Goal: Task Accomplishment & Management: Manage account settings

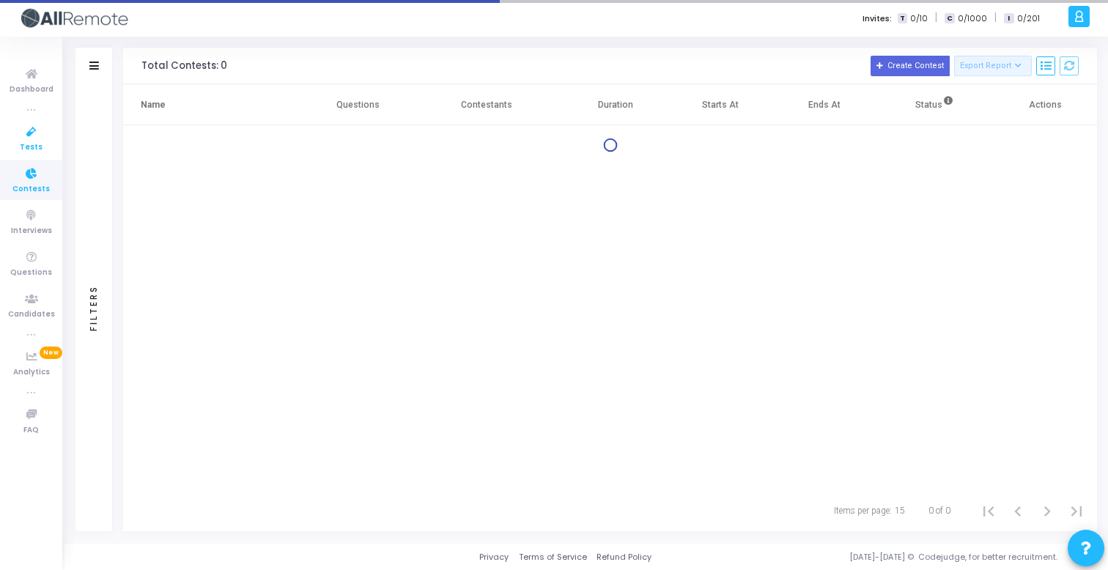
click at [30, 141] on span "Tests" at bounding box center [31, 147] width 23 height 12
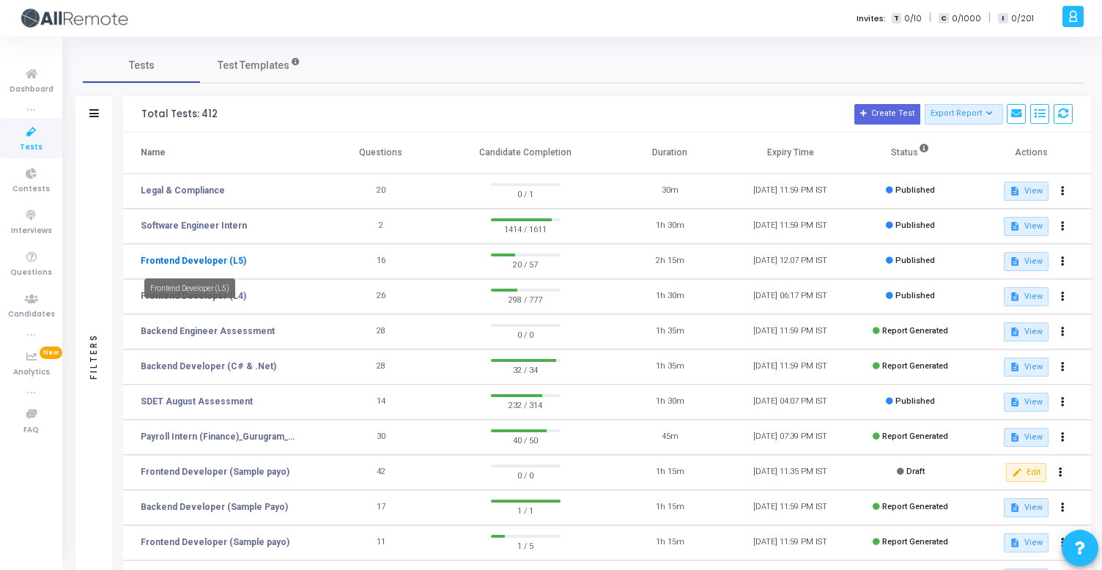
click at [228, 260] on link "Frontend Developer (L5)" at bounding box center [193, 260] width 105 height 13
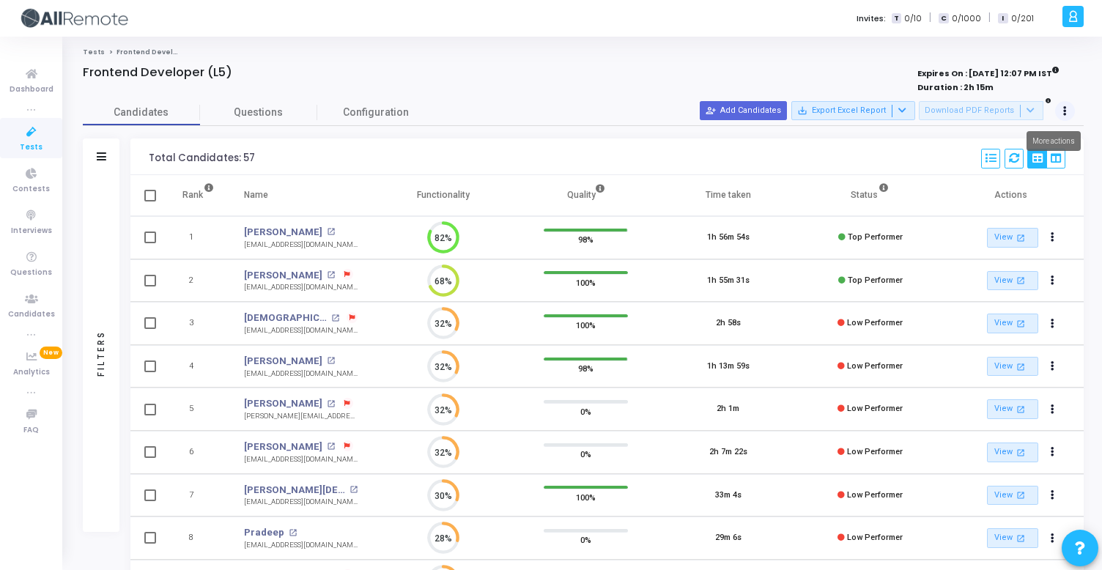
click at [1067, 114] on button at bounding box center [1065, 111] width 21 height 21
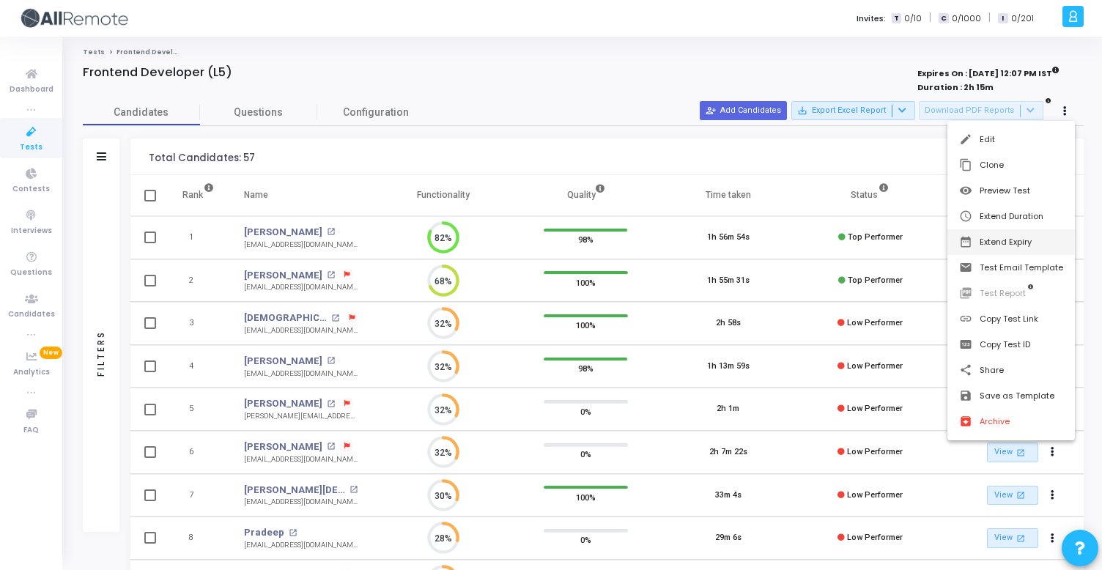
click at [1016, 242] on button "date_range Extend Expiry" at bounding box center [1010, 242] width 127 height 26
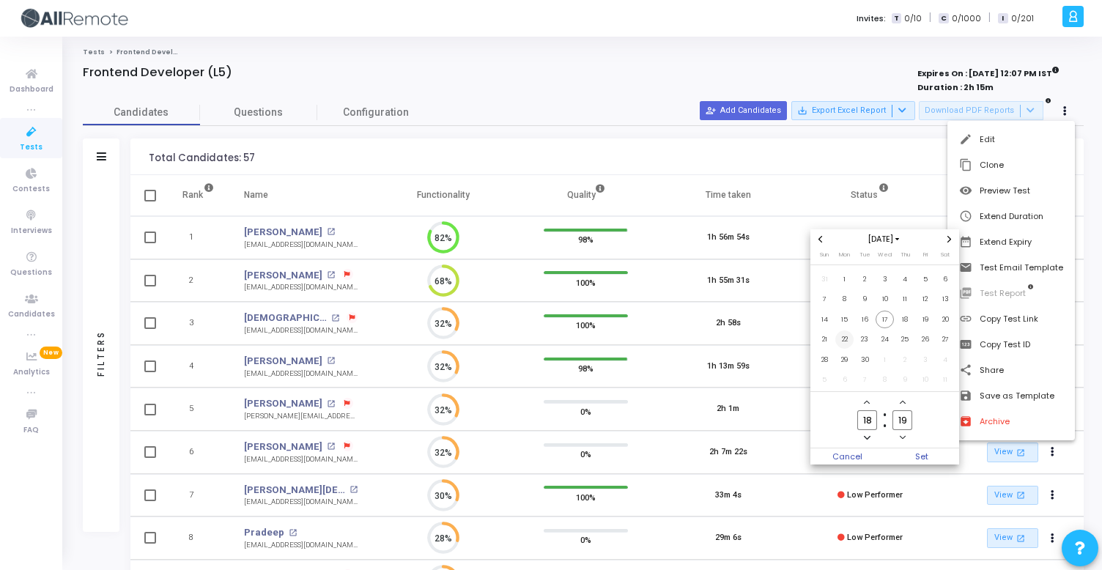
click at [844, 342] on span "22" at bounding box center [844, 339] width 18 height 18
click at [851, 158] on div at bounding box center [551, 285] width 1102 height 570
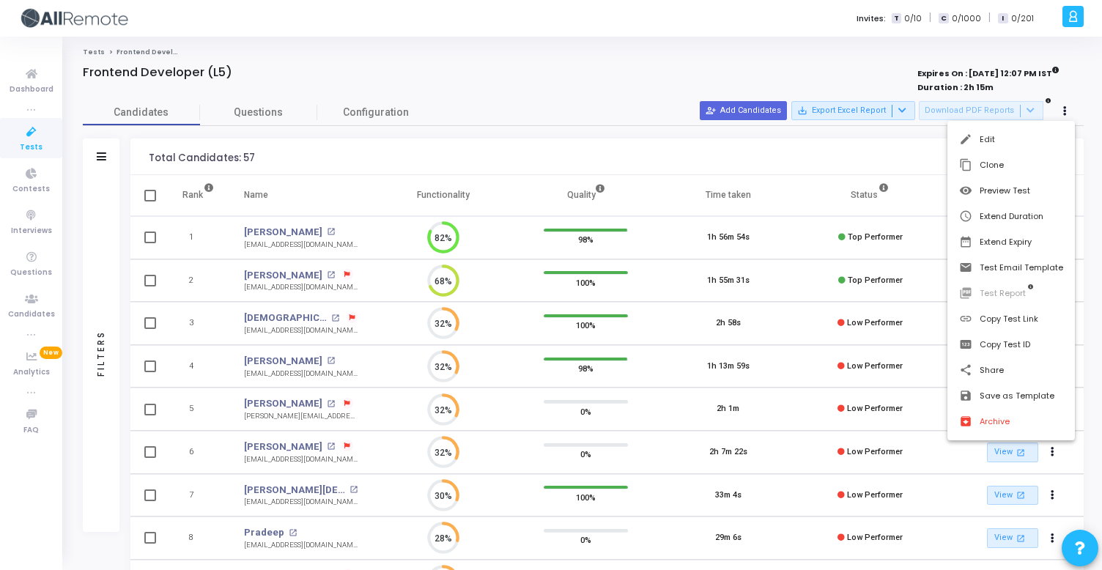
click at [851, 158] on div at bounding box center [551, 285] width 1102 height 570
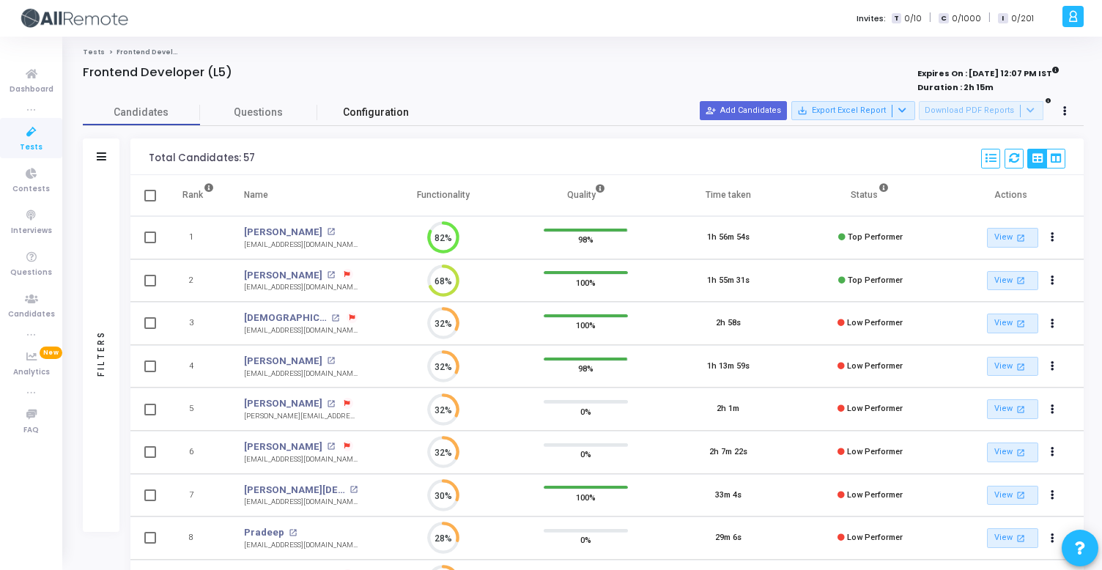
click at [386, 103] on link "Configuration" at bounding box center [375, 113] width 117 height 26
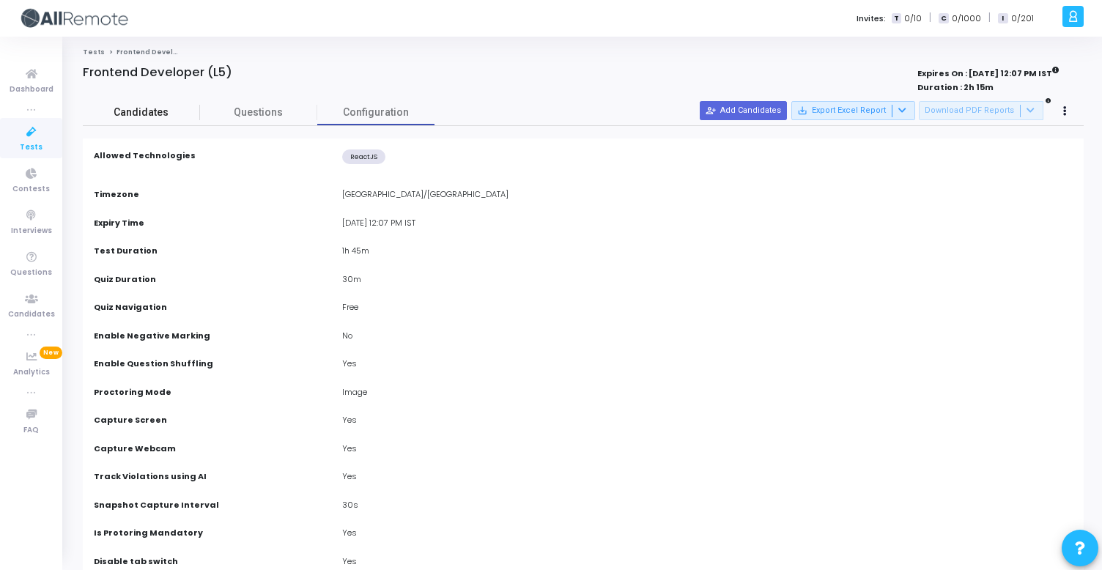
click at [177, 108] on span "Candidates" at bounding box center [141, 112] width 117 height 15
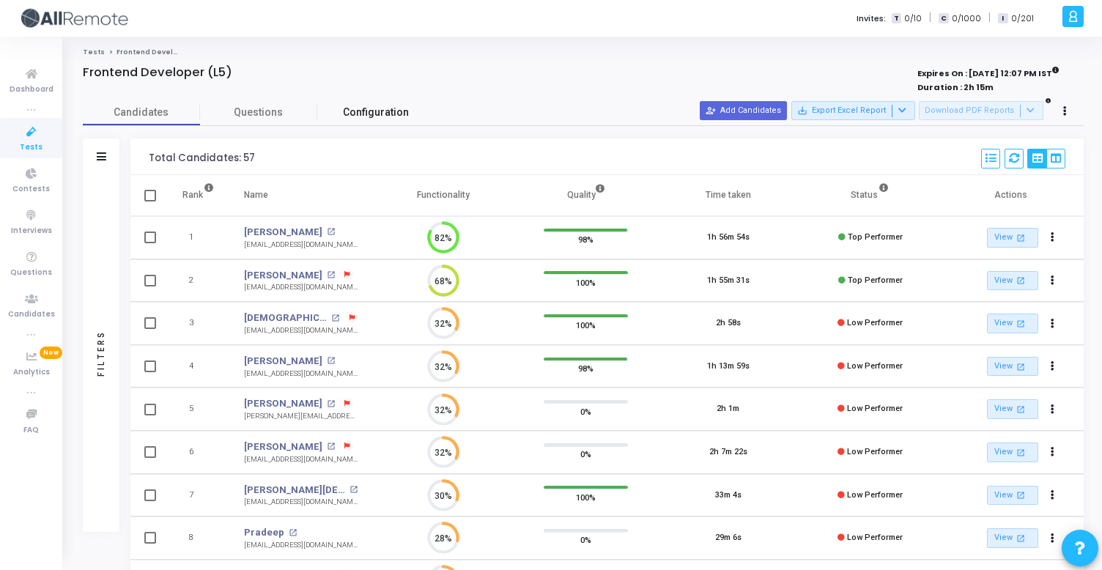
click at [380, 116] on span "Configuration" at bounding box center [376, 112] width 66 height 15
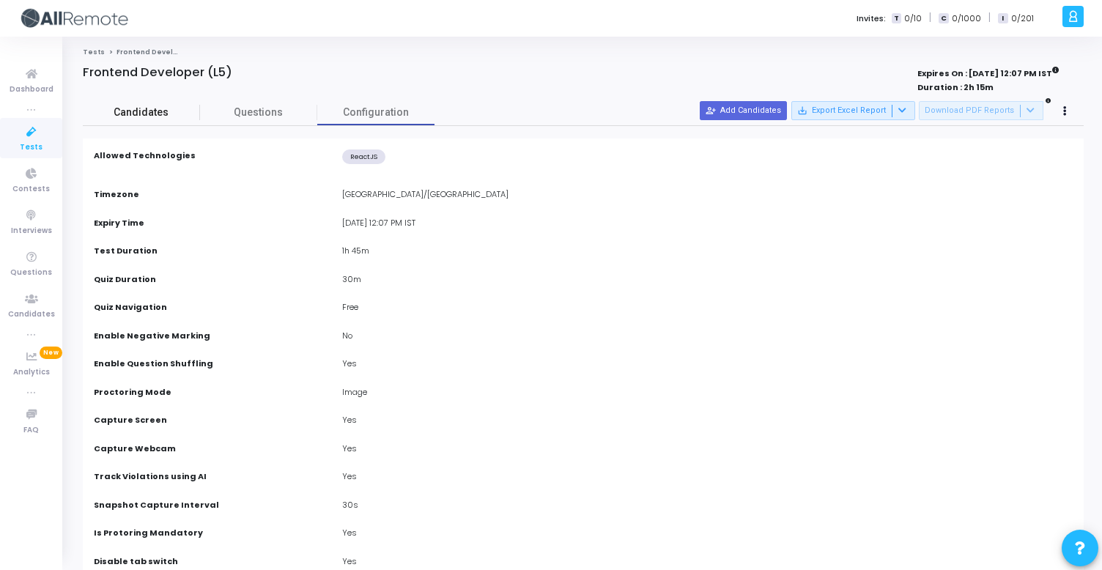
click at [163, 121] on link "Candidates" at bounding box center [141, 113] width 117 height 26
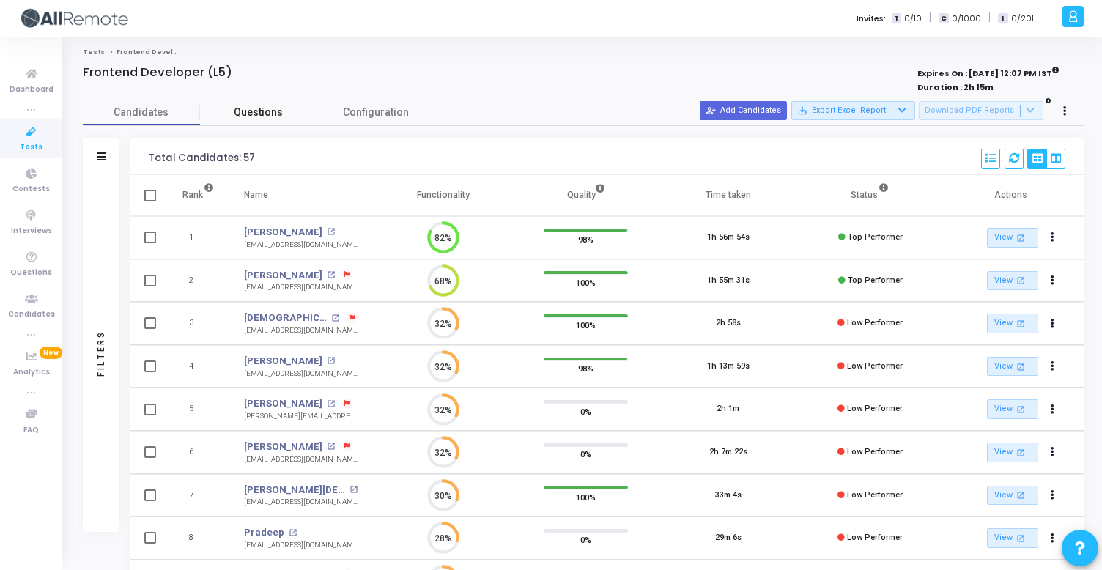
click at [304, 122] on link "Questions" at bounding box center [258, 113] width 117 height 26
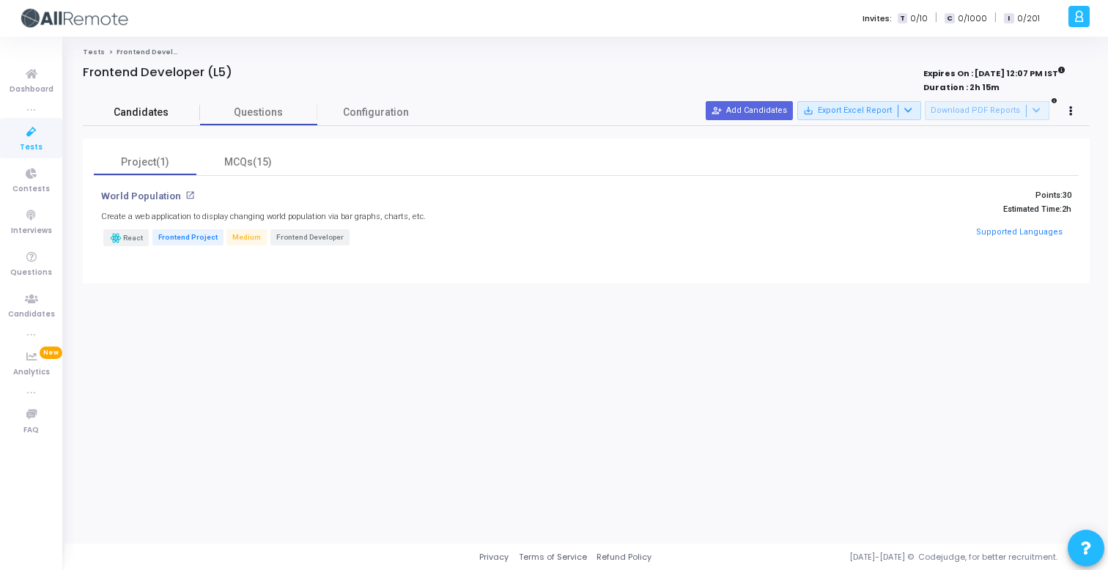
click at [174, 106] on span "Candidates" at bounding box center [141, 112] width 117 height 15
